Goal: Check status: Check status

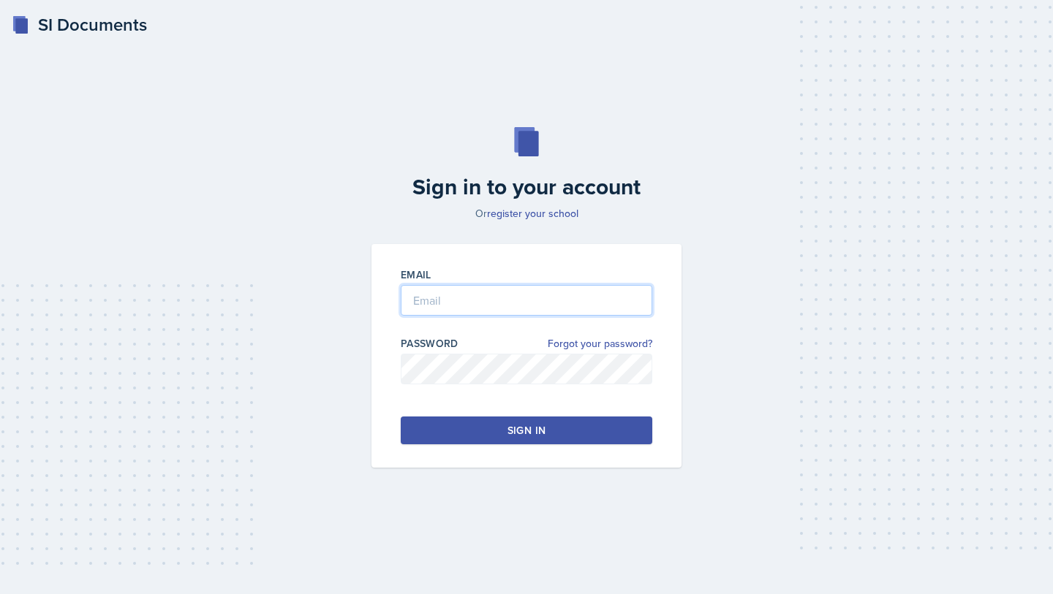
type input "[EMAIL_ADDRESS][DOMAIN_NAME]"
click at [521, 435] on div "Sign in" at bounding box center [526, 430] width 38 height 15
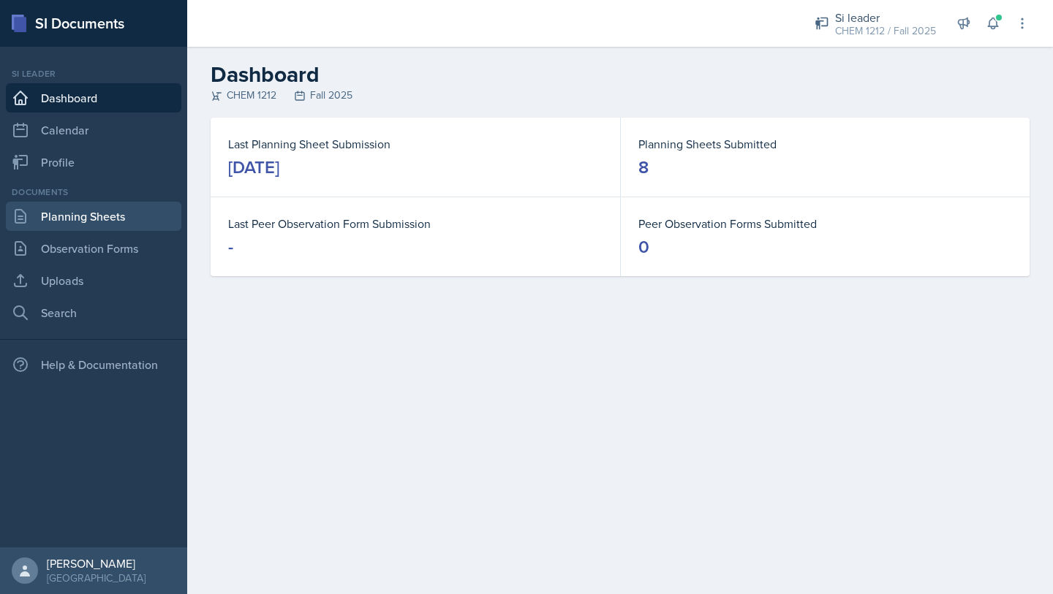
click at [129, 218] on link "Planning Sheets" at bounding box center [93, 216] width 175 height 29
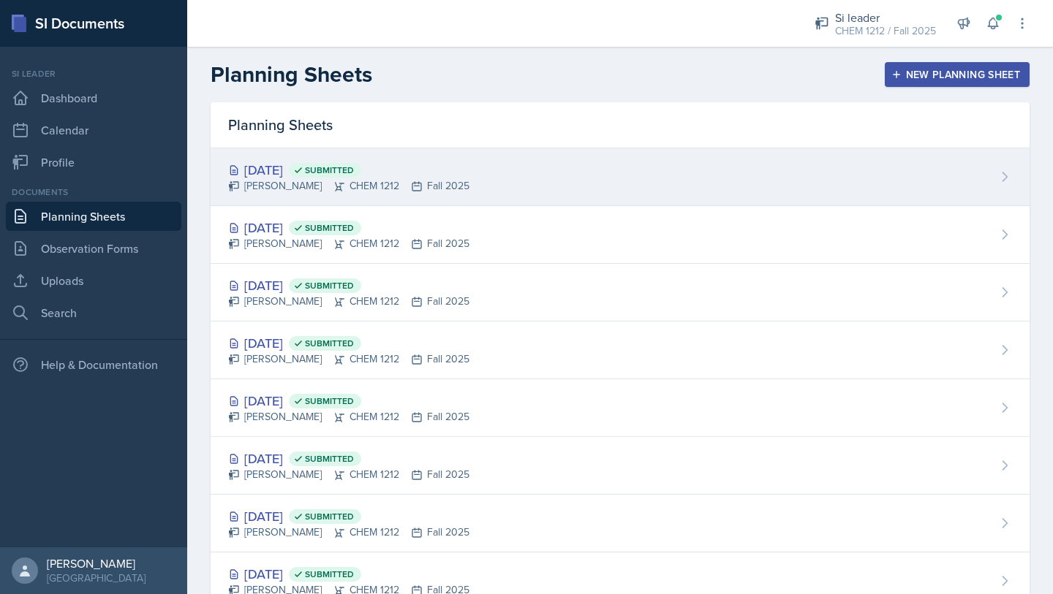
click at [425, 190] on div "[PERSON_NAME] CHEM 1212 Fall 2025" at bounding box center [348, 185] width 241 height 15
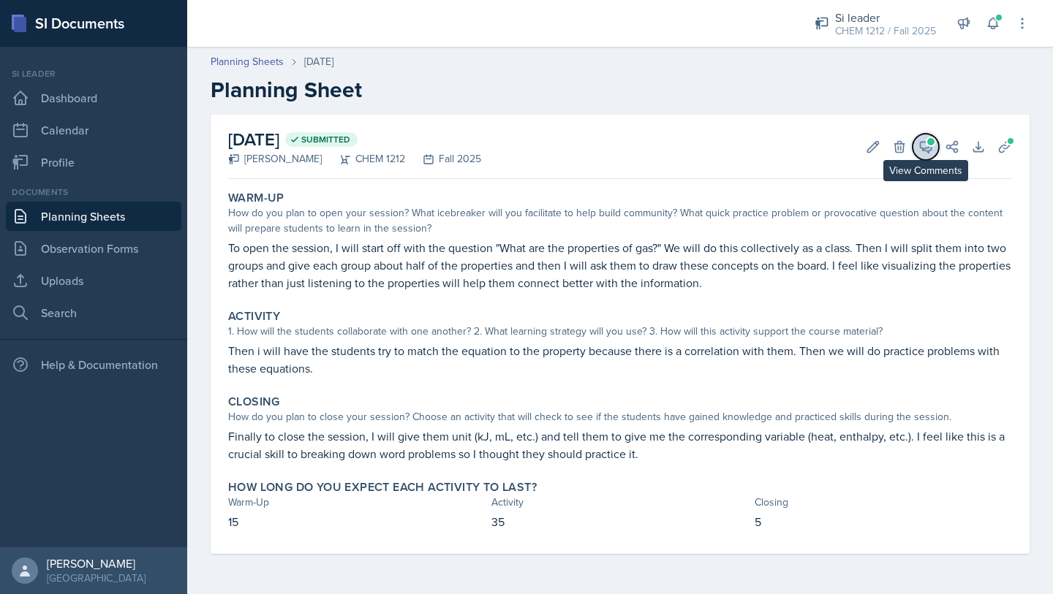
click at [930, 145] on span at bounding box center [930, 141] width 7 height 7
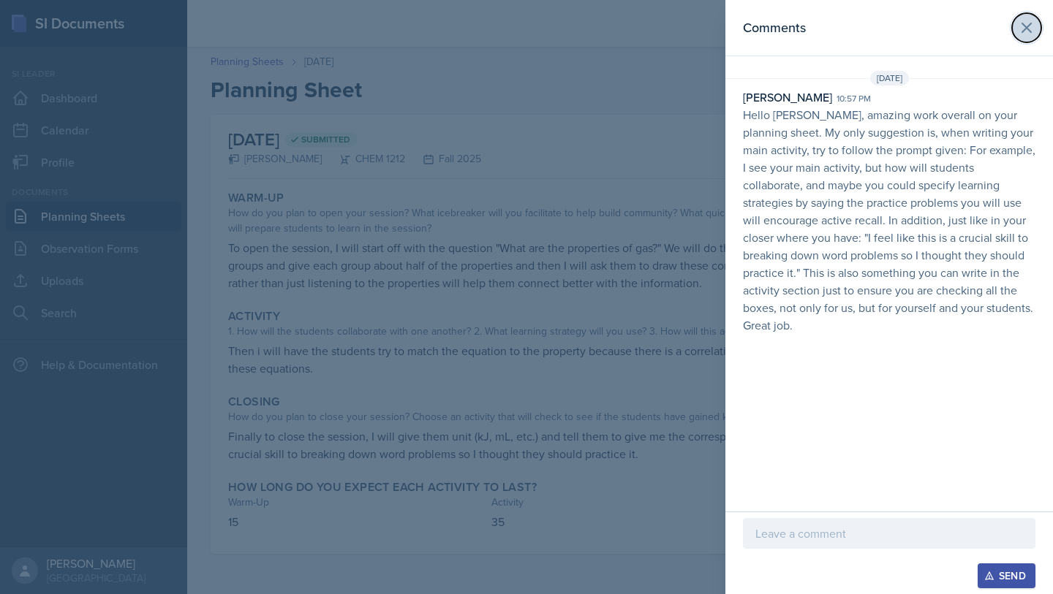
click at [1027, 36] on icon at bounding box center [1027, 28] width 18 height 18
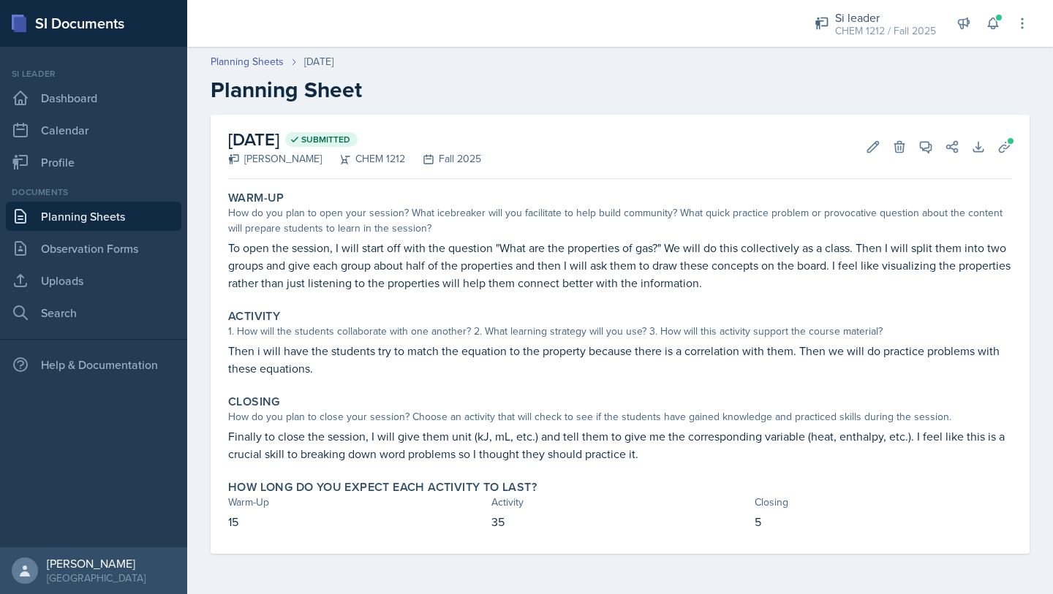
click at [100, 213] on link "Planning Sheets" at bounding box center [93, 216] width 175 height 29
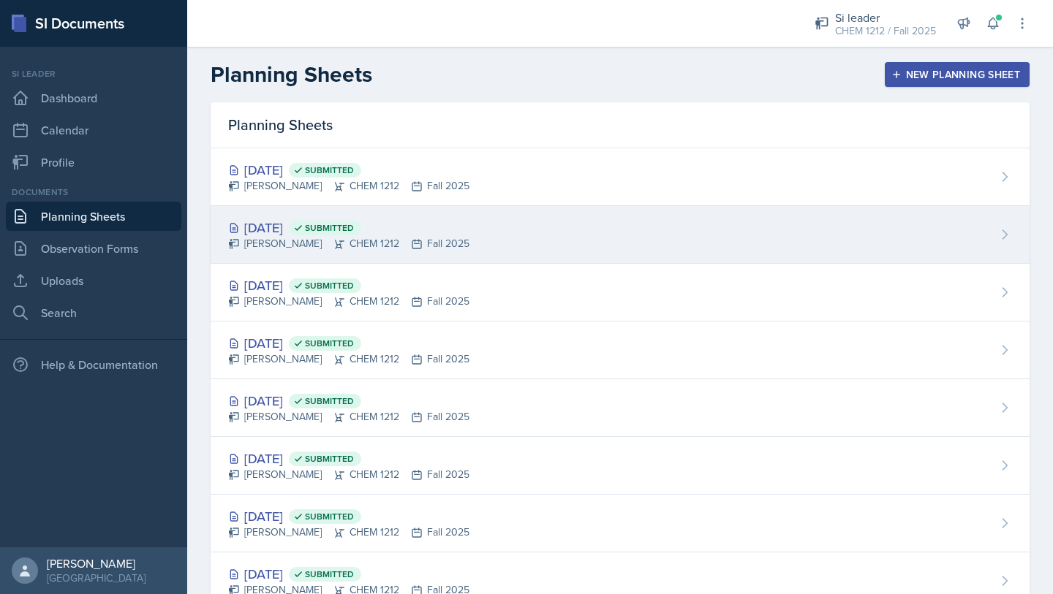
click at [333, 246] on icon at bounding box center [339, 244] width 12 height 12
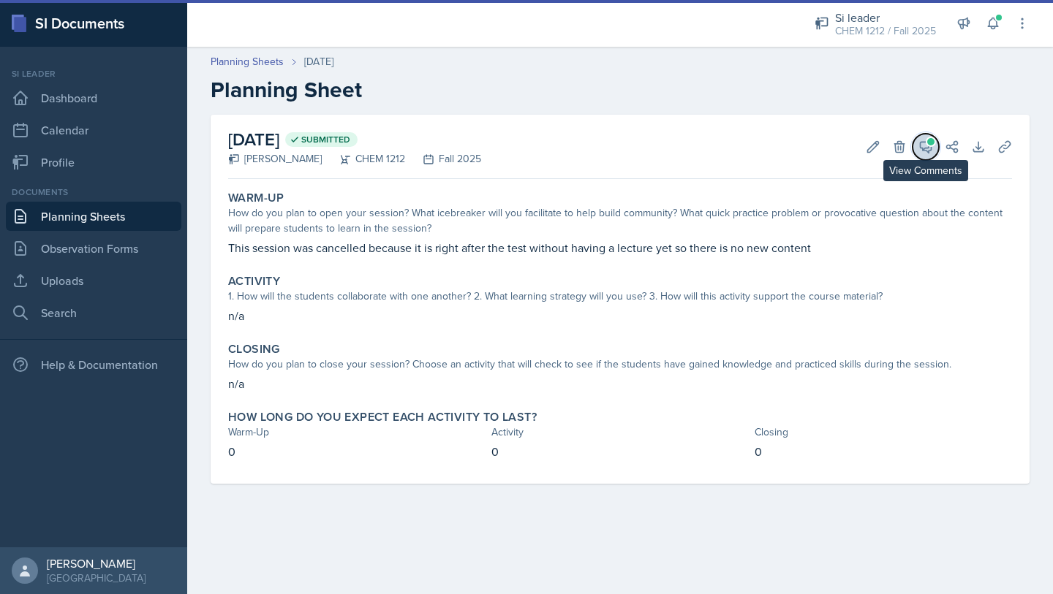
click at [923, 150] on icon at bounding box center [925, 147] width 11 height 11
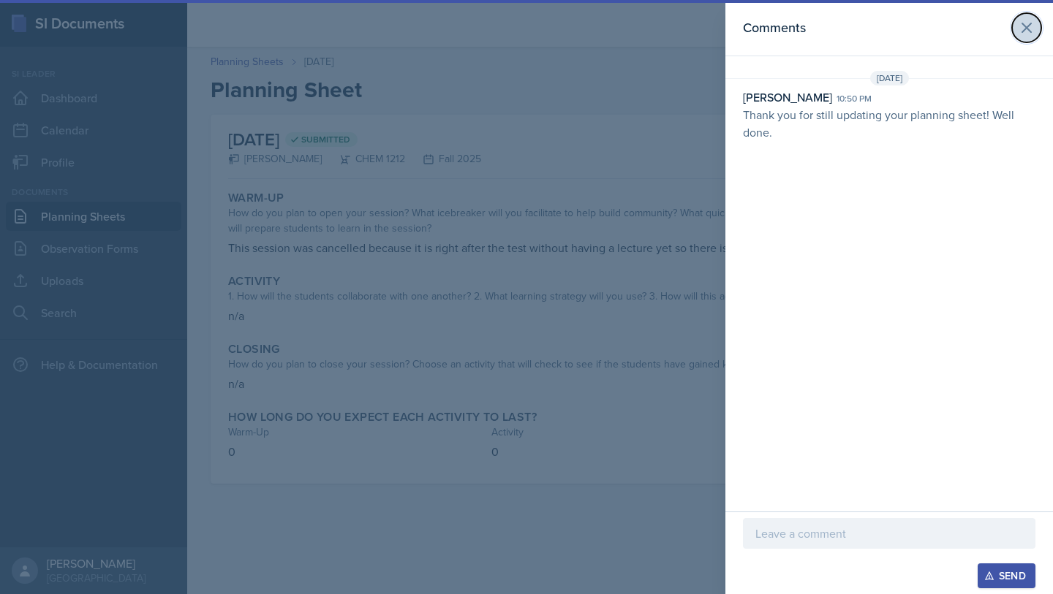
click at [1030, 28] on icon at bounding box center [1027, 28] width 18 height 18
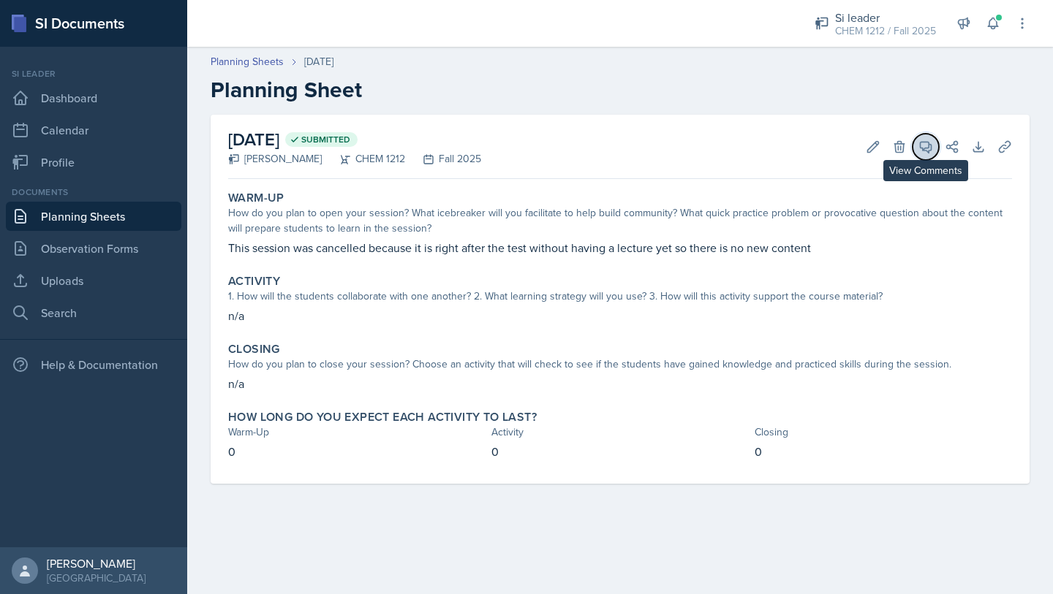
click at [928, 135] on button "View Comments" at bounding box center [925, 147] width 26 height 26
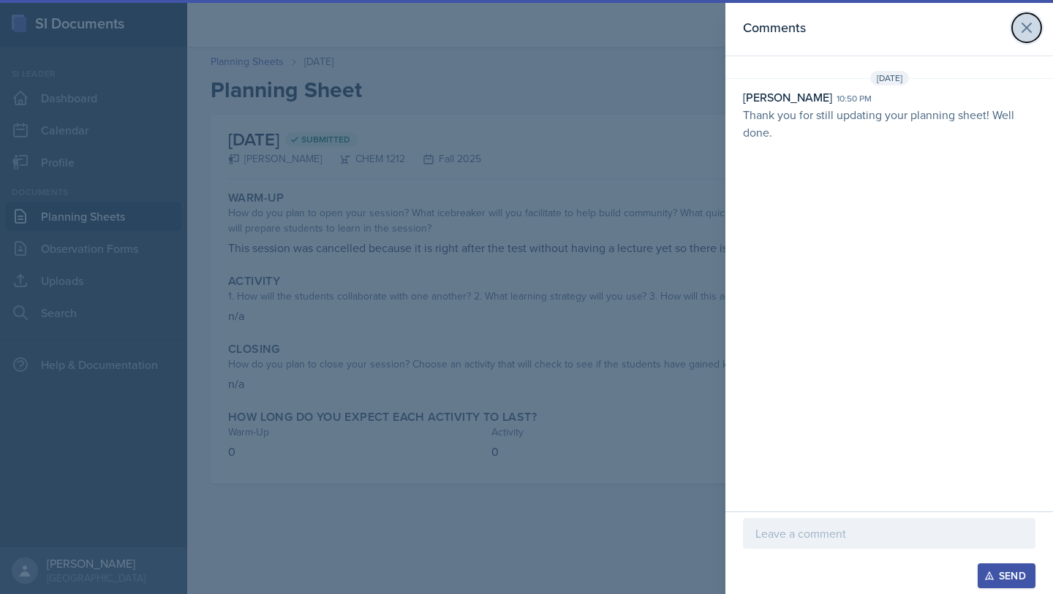
click at [1028, 37] on button at bounding box center [1026, 27] width 29 height 29
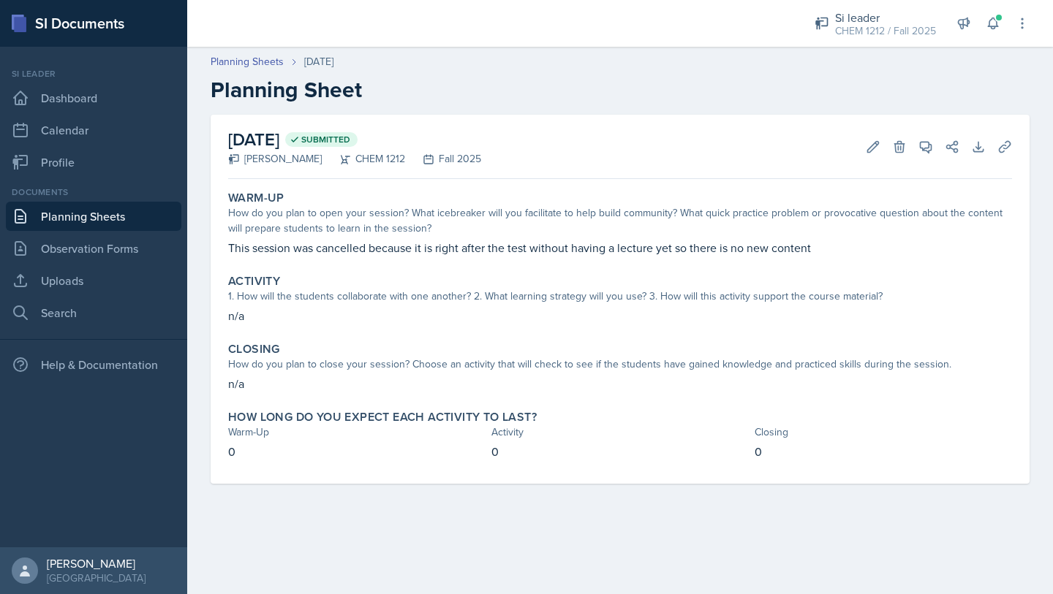
click at [129, 220] on link "Planning Sheets" at bounding box center [93, 216] width 175 height 29
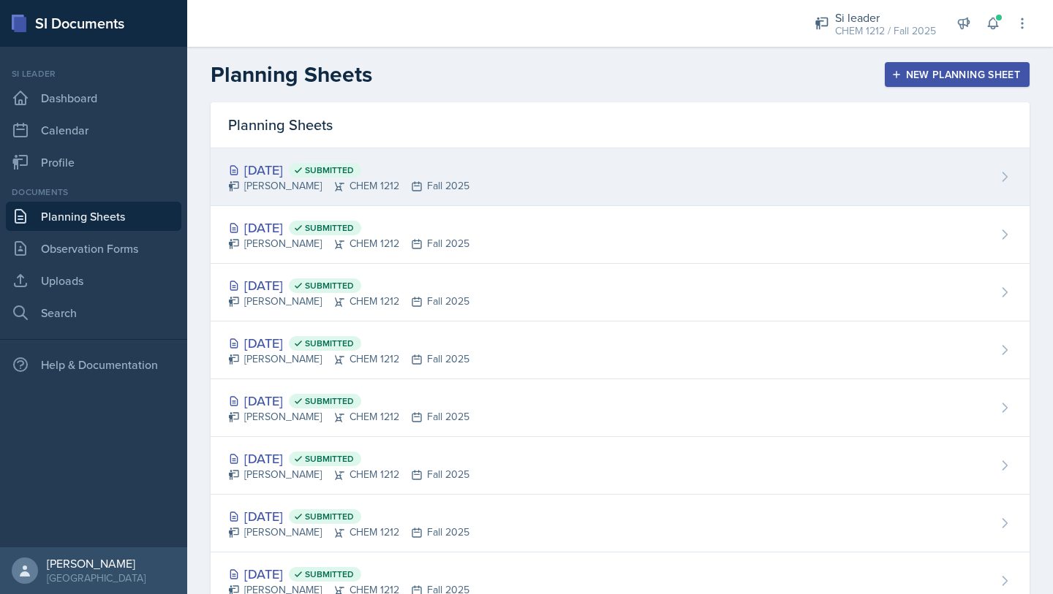
click at [434, 193] on div "[DATE] Submitted [PERSON_NAME] CHEM 1212 Fall 2025" at bounding box center [620, 177] width 819 height 58
